Goal: Transaction & Acquisition: Obtain resource

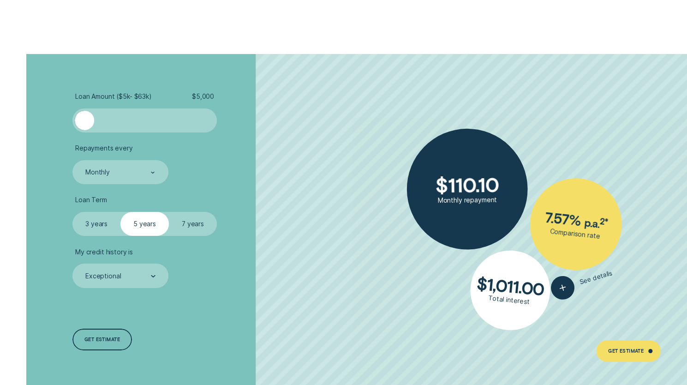
scroll to position [1708, 0]
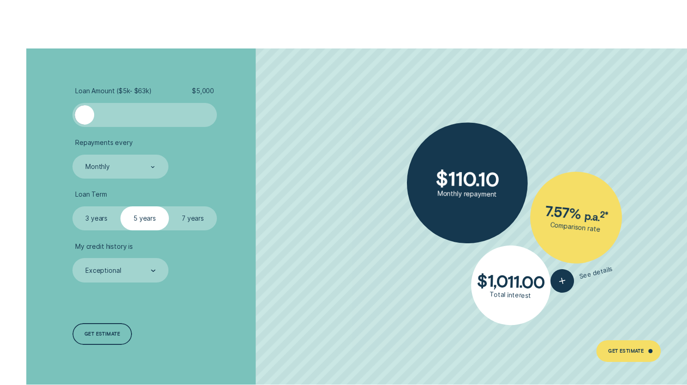
click at [113, 115] on div at bounding box center [144, 114] width 120 height 19
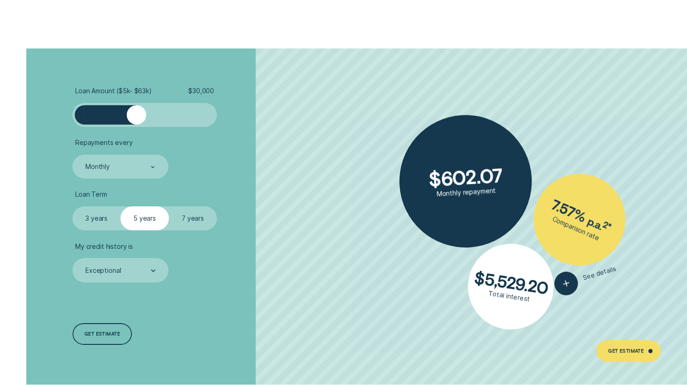
drag, startPoint x: 113, startPoint y: 115, endPoint x: 136, endPoint y: 126, distance: 25.8
click at [136, 126] on div at bounding box center [144, 115] width 144 height 24
click at [187, 221] on label "7 years" at bounding box center [193, 218] width 48 height 24
click at [169, 206] on input "7 years" at bounding box center [169, 206] width 0 height 0
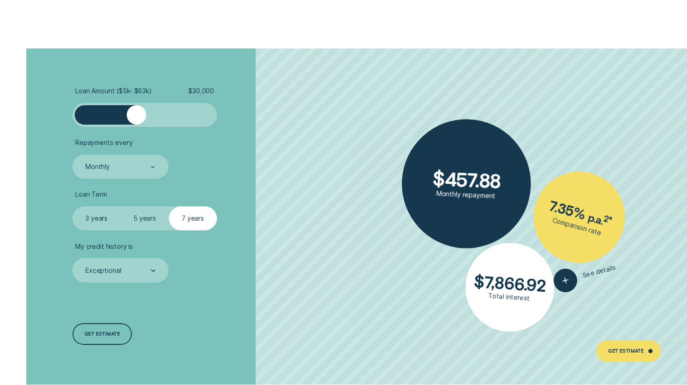
click at [149, 224] on label "5 years" at bounding box center [144, 218] width 48 height 24
click at [120, 206] on input "5 years" at bounding box center [120, 206] width 0 height 0
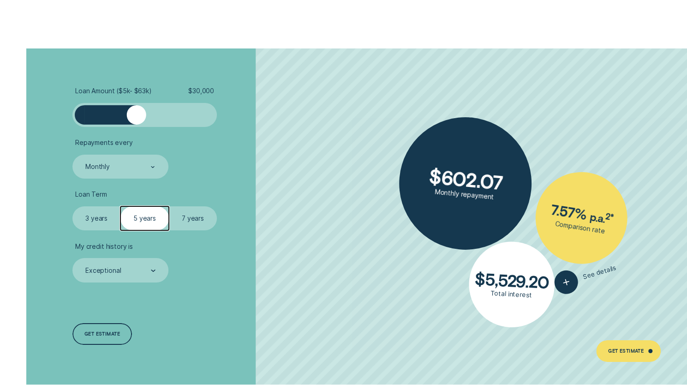
click at [96, 214] on label "3 years" at bounding box center [96, 218] width 48 height 24
click at [72, 206] on input "3 years" at bounding box center [72, 206] width 0 height 0
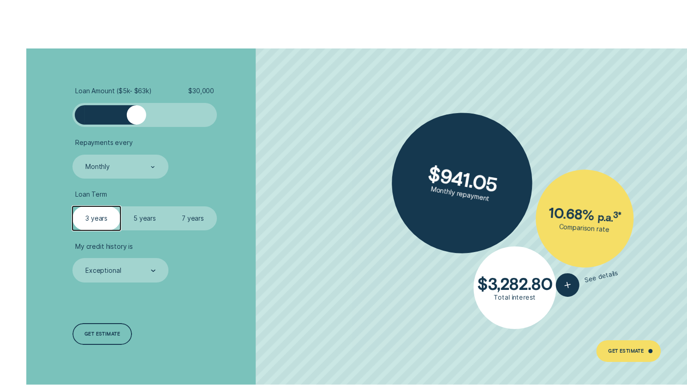
click at [151, 217] on label "5 years" at bounding box center [144, 218] width 48 height 24
click at [120, 206] on input "5 years" at bounding box center [120, 206] width 0 height 0
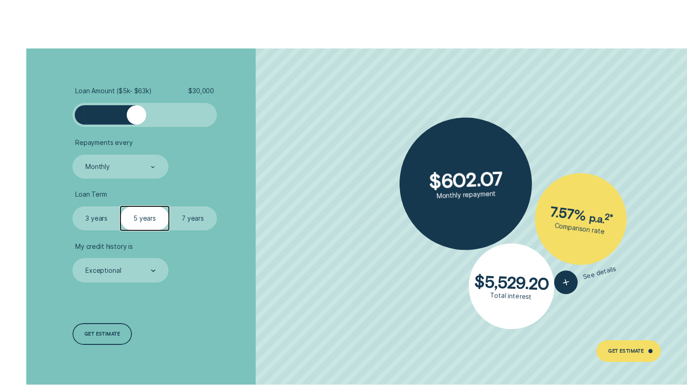
click at [185, 220] on label "7 years" at bounding box center [193, 218] width 48 height 24
click at [169, 206] on input "7 years" at bounding box center [169, 206] width 0 height 0
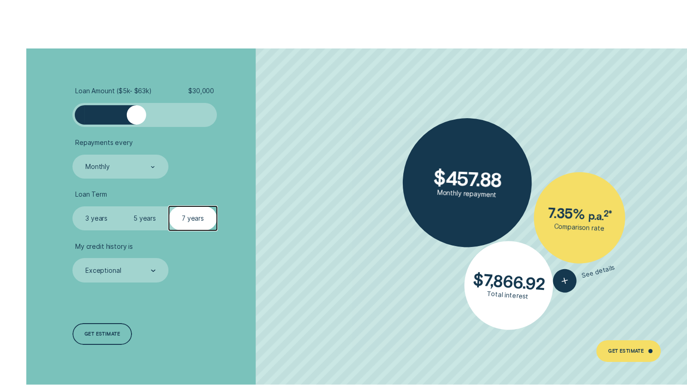
click at [140, 210] on label "5 years" at bounding box center [144, 218] width 48 height 24
click at [120, 206] on input "5 years" at bounding box center [120, 206] width 0 height 0
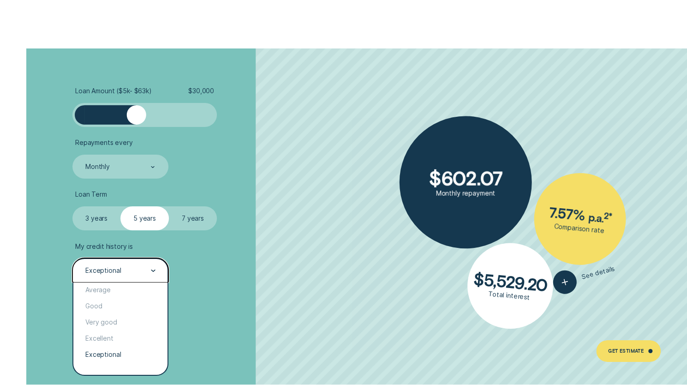
click at [127, 266] on div "Exceptional" at bounding box center [119, 270] width 71 height 9
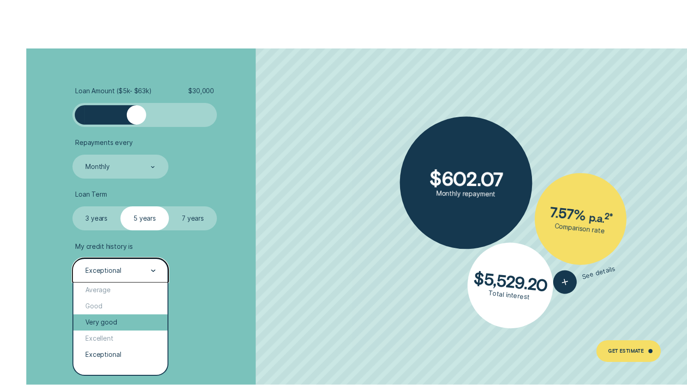
click at [117, 316] on div "Very good" at bounding box center [120, 322] width 94 height 16
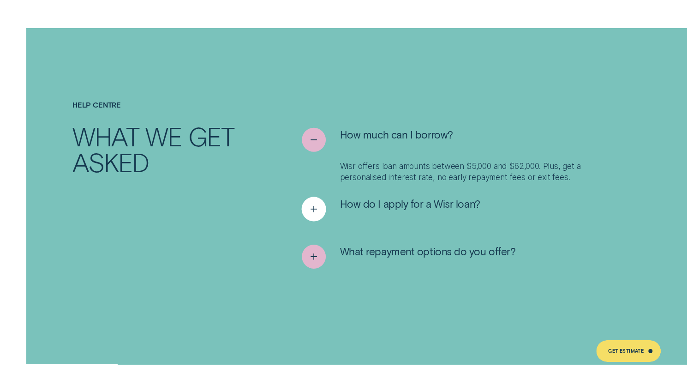
scroll to position [3696, 0]
click at [317, 133] on icon "See less" at bounding box center [314, 139] width 12 height 14
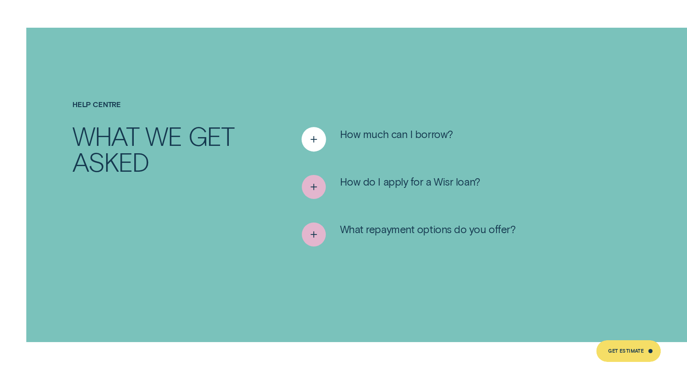
click at [317, 133] on icon "See more" at bounding box center [314, 139] width 12 height 14
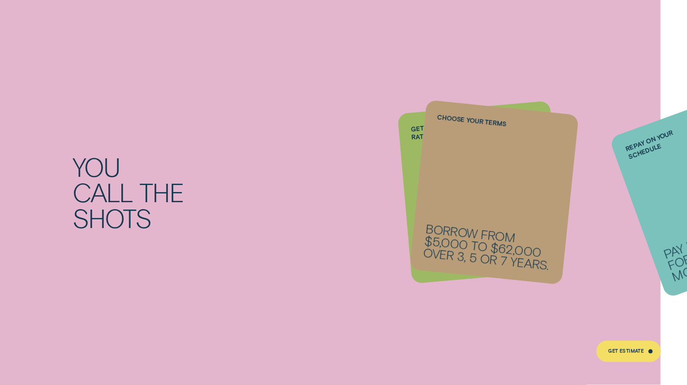
scroll to position [524, 0]
